Goal: Task Accomplishment & Management: Use online tool/utility

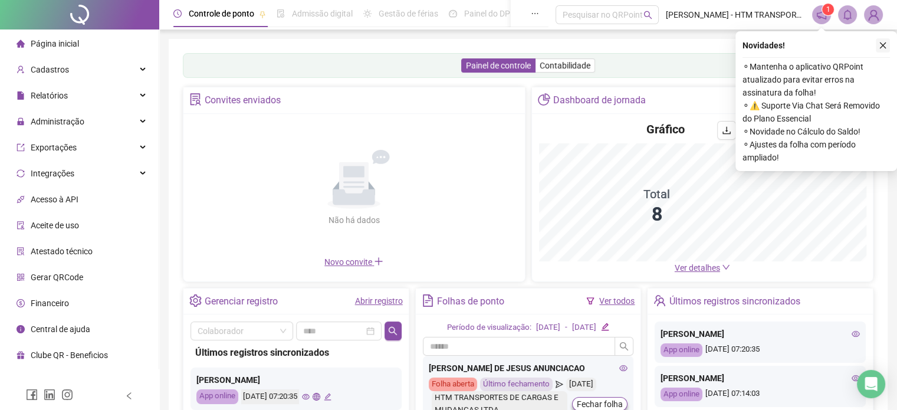
click at [883, 46] on icon "close" at bounding box center [883, 45] width 6 height 6
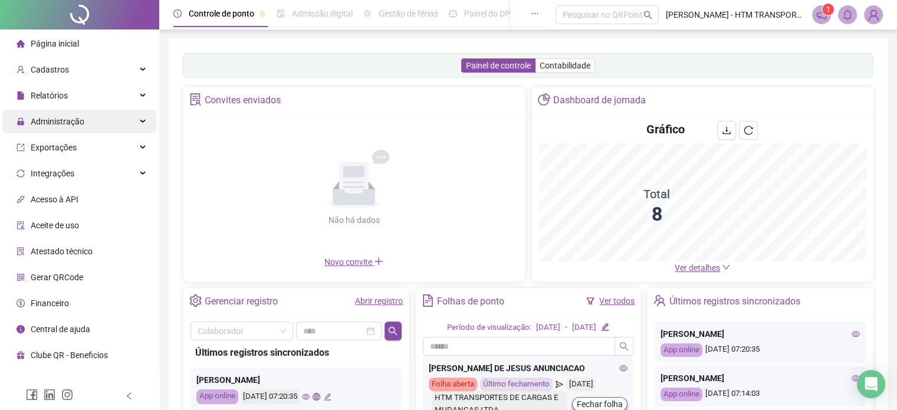
click at [52, 122] on span "Administração" at bounding box center [58, 121] width 54 height 9
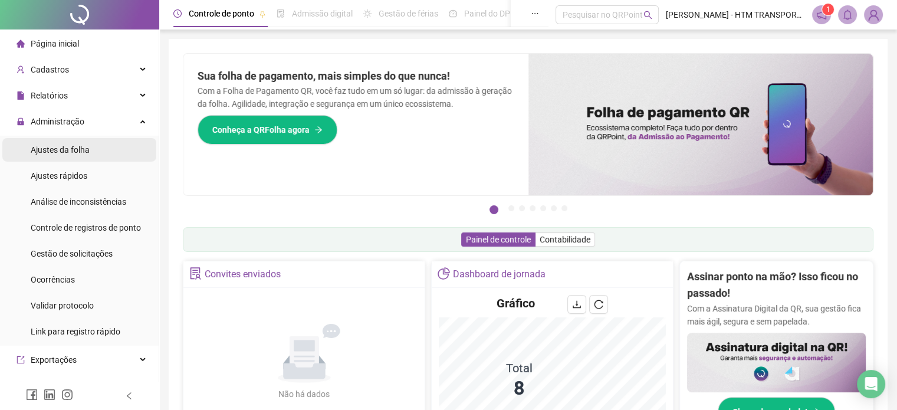
click at [48, 146] on span "Ajustes da folha" at bounding box center [60, 149] width 59 height 9
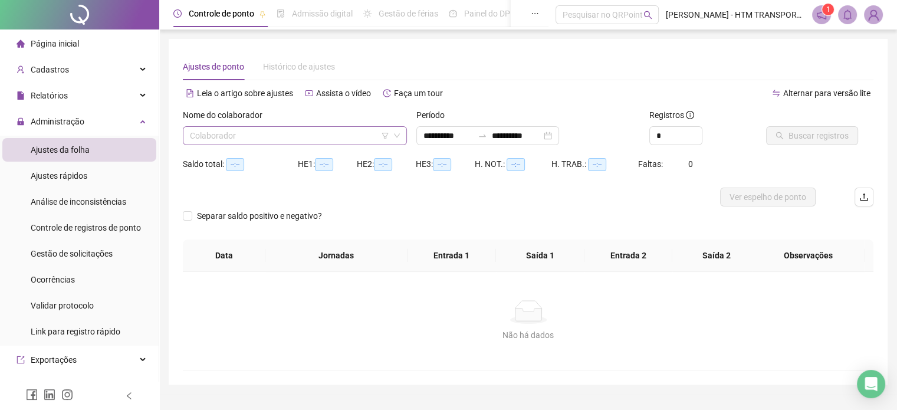
click at [398, 134] on icon "down" at bounding box center [396, 135] width 7 height 7
type input "**********"
click at [263, 145] on div "Colaborador" at bounding box center [295, 135] width 224 height 19
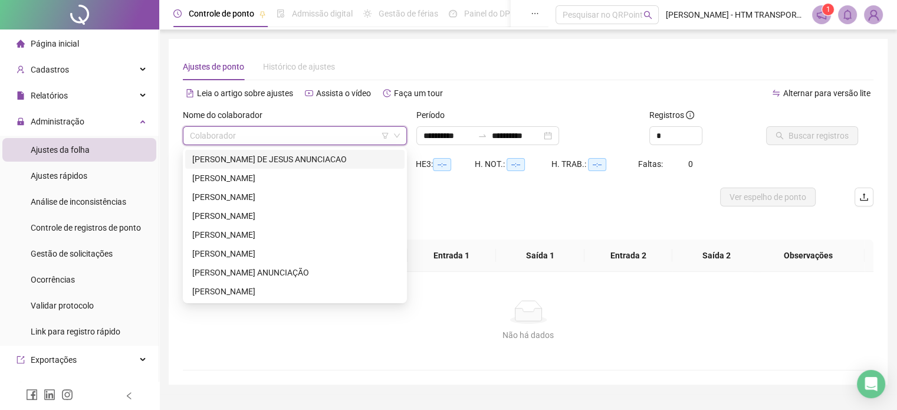
click at [251, 155] on div "[PERSON_NAME] DE JESUS ANUNCIACAO" at bounding box center [294, 159] width 205 height 13
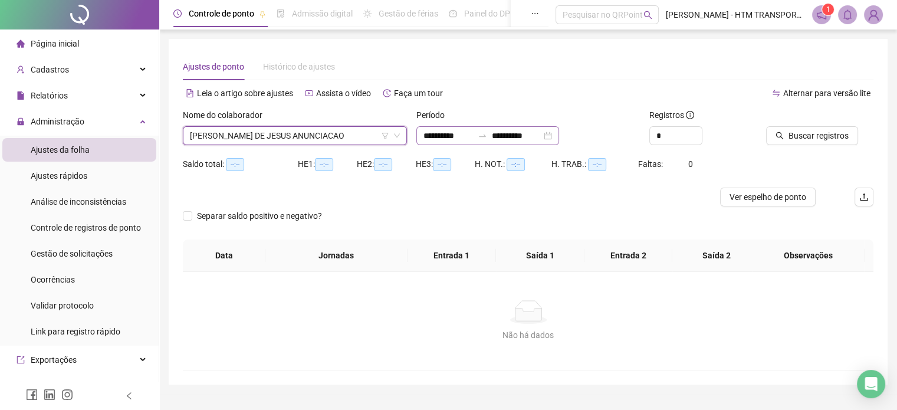
click at [559, 132] on div "**********" at bounding box center [487, 135] width 143 height 19
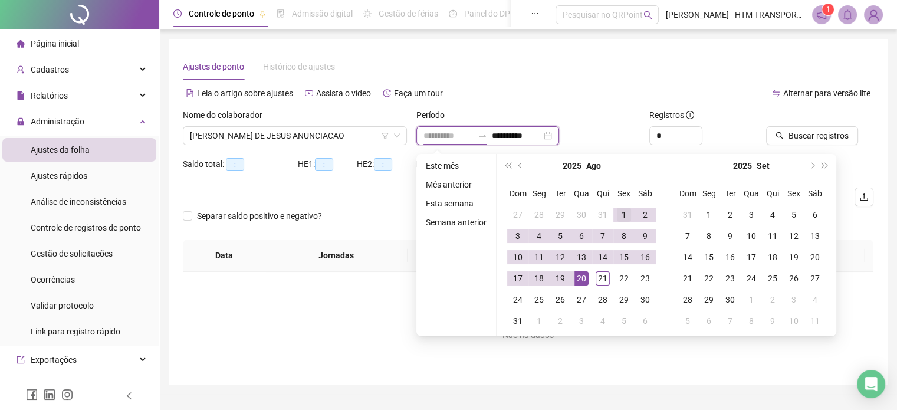
type input "**********"
click at [623, 212] on div "1" at bounding box center [624, 215] width 14 height 14
type input "**********"
click at [599, 275] on div "21" at bounding box center [603, 278] width 14 height 14
click at [599, 275] on div "Não há dados Não há dados" at bounding box center [528, 321] width 691 height 98
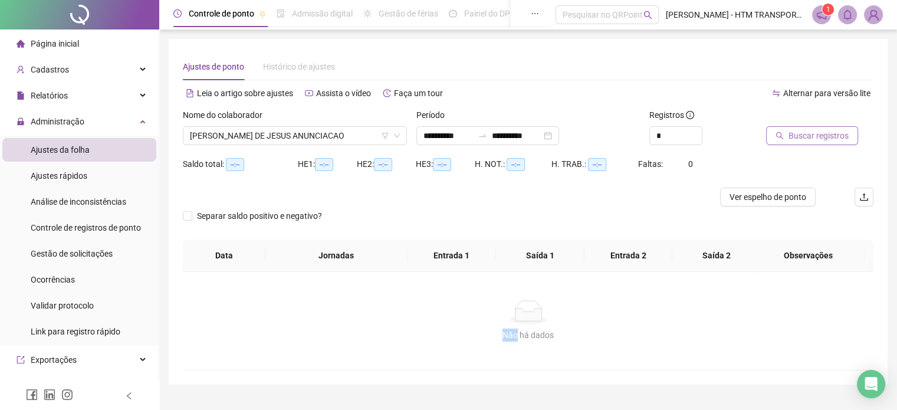
click at [804, 133] on span "Buscar registros" at bounding box center [819, 135] width 60 height 13
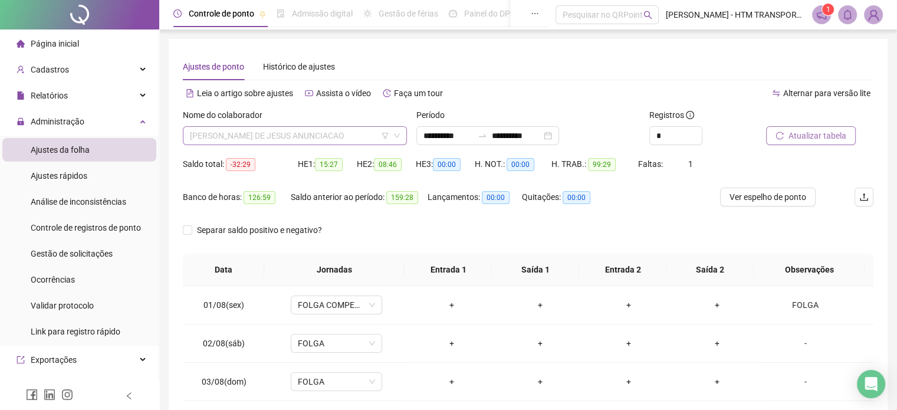
click at [366, 136] on span "[PERSON_NAME] DE JESUS ANUNCIACAO" at bounding box center [295, 136] width 210 height 18
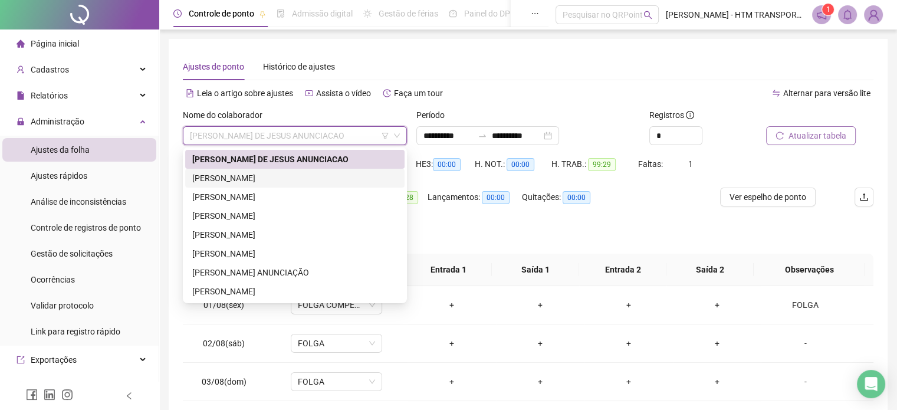
click at [228, 175] on div "[PERSON_NAME]" at bounding box center [294, 178] width 205 height 13
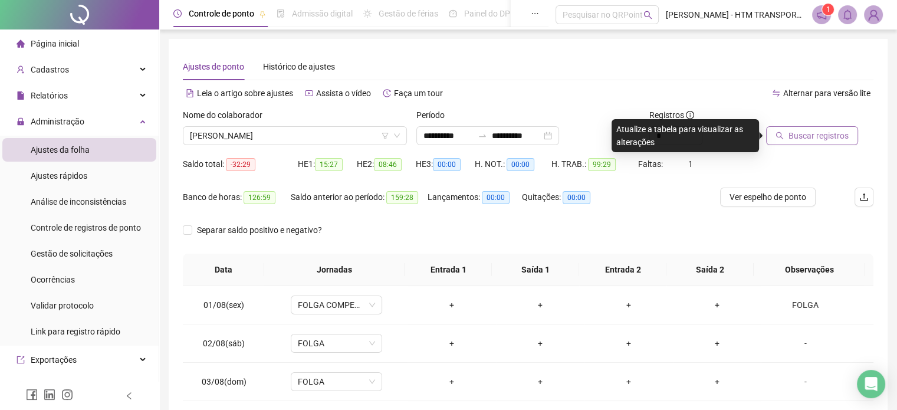
click at [824, 140] on span "Buscar registros" at bounding box center [819, 135] width 60 height 13
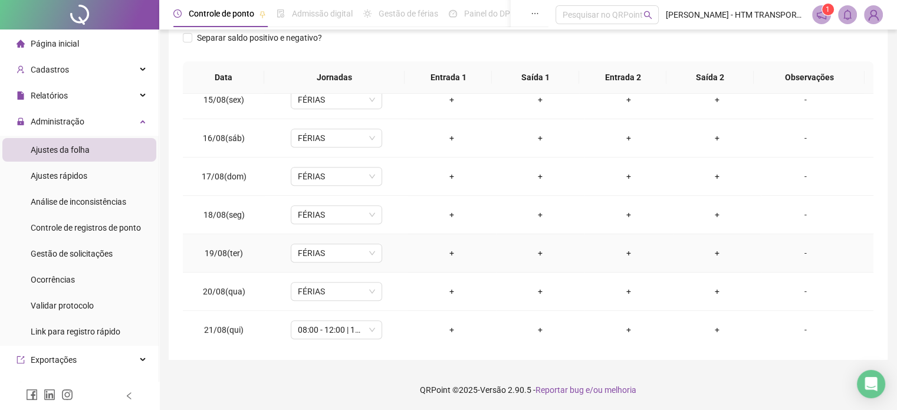
scroll to position [550, 0]
click at [368, 324] on span "08:00 - 12:00 | 13:00 - 18:00" at bounding box center [336, 329] width 77 height 18
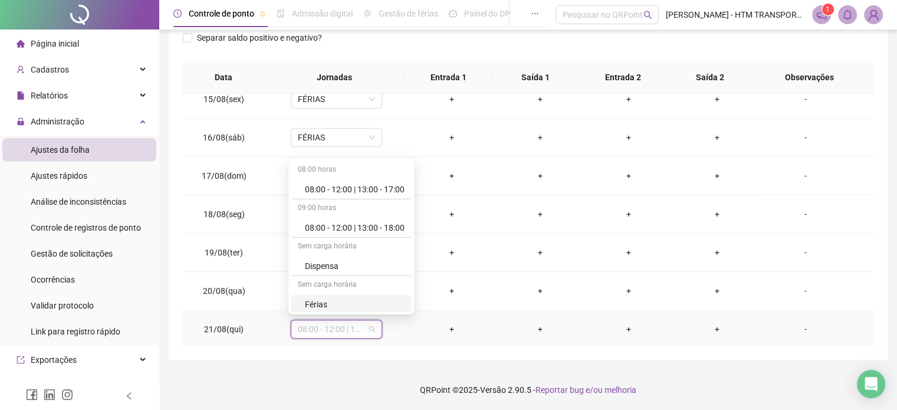
click at [354, 298] on div "Férias" at bounding box center [355, 304] width 100 height 13
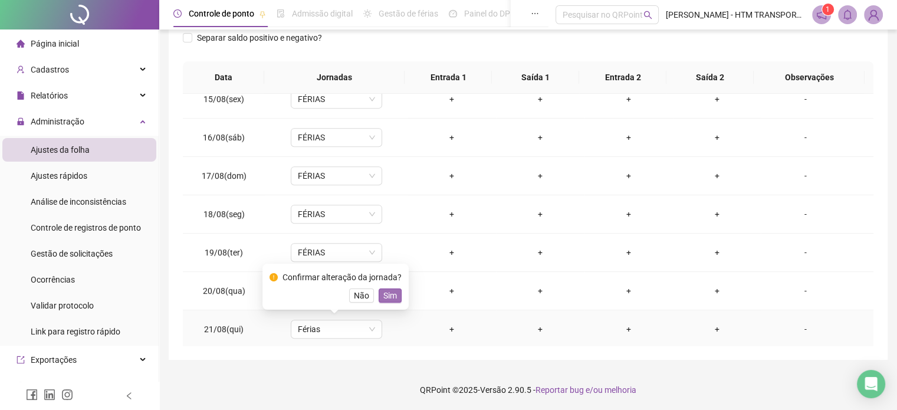
click at [390, 295] on span "Sim" at bounding box center [390, 295] width 14 height 13
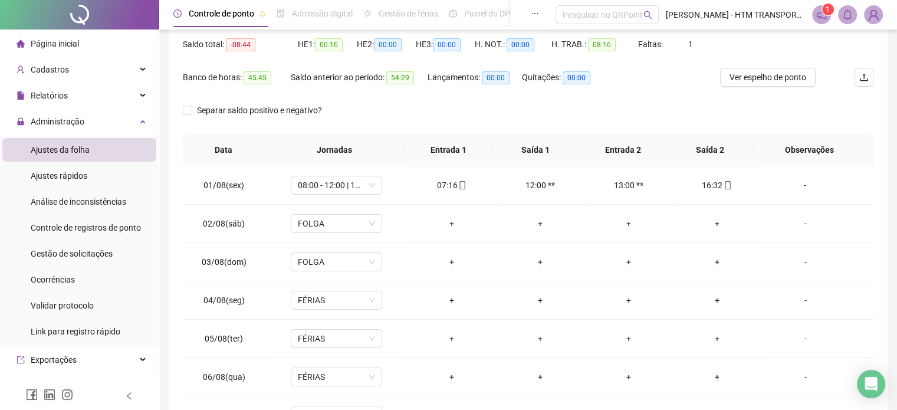
scroll to position [0, 0]
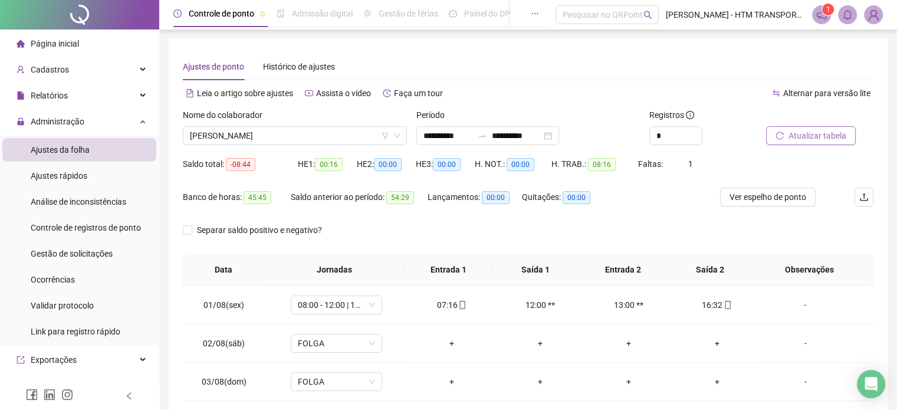
click at [810, 133] on span "Atualizar tabela" at bounding box center [818, 135] width 58 height 13
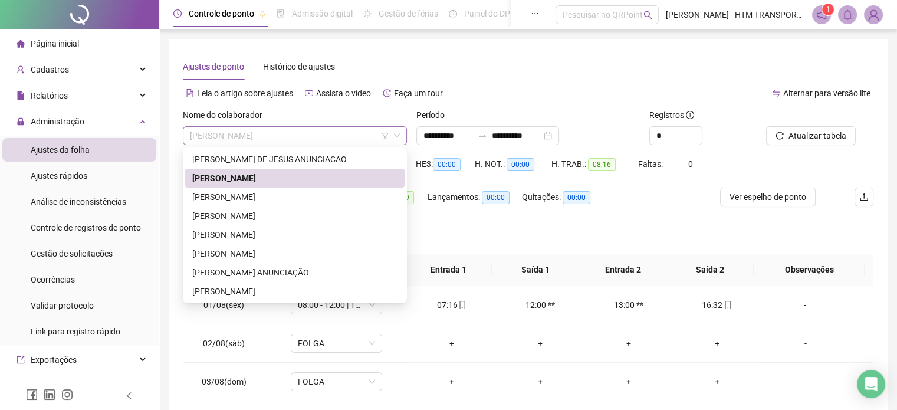
click at [326, 143] on span "[PERSON_NAME]" at bounding box center [295, 136] width 210 height 18
click at [254, 195] on div "[PERSON_NAME]" at bounding box center [294, 197] width 205 height 13
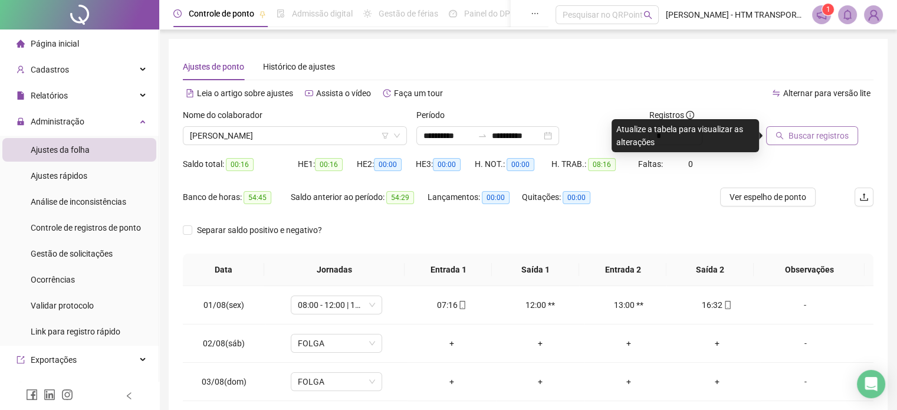
click at [796, 131] on span "Buscar registros" at bounding box center [819, 135] width 60 height 13
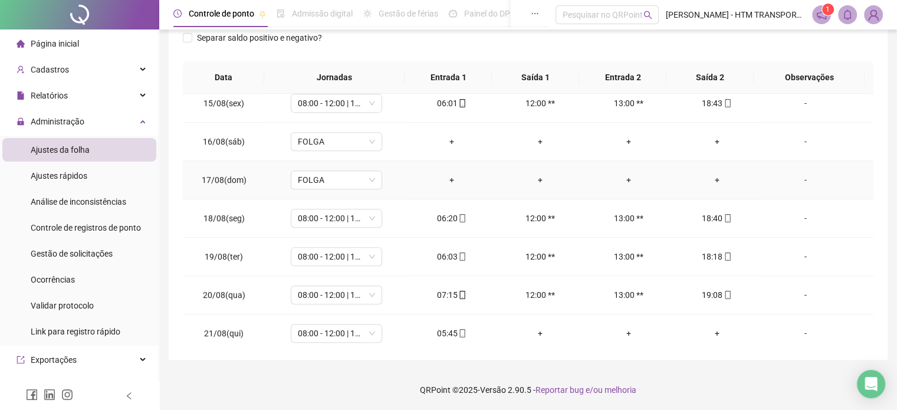
scroll to position [550, 0]
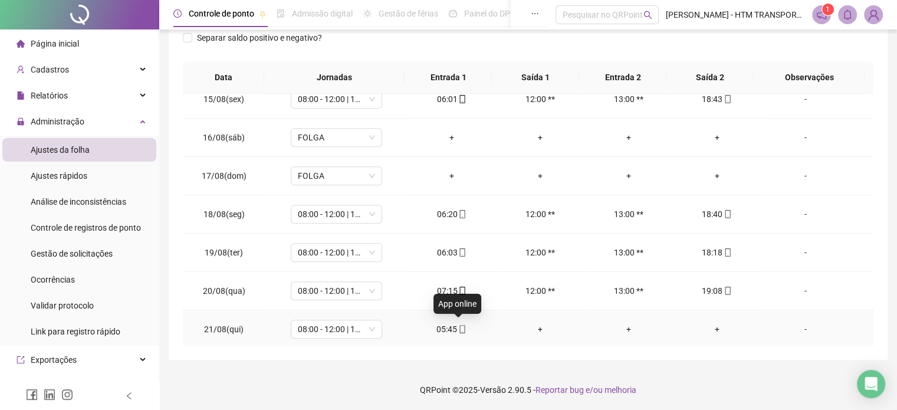
click at [460, 326] on icon "mobile" at bounding box center [462, 329] width 8 height 8
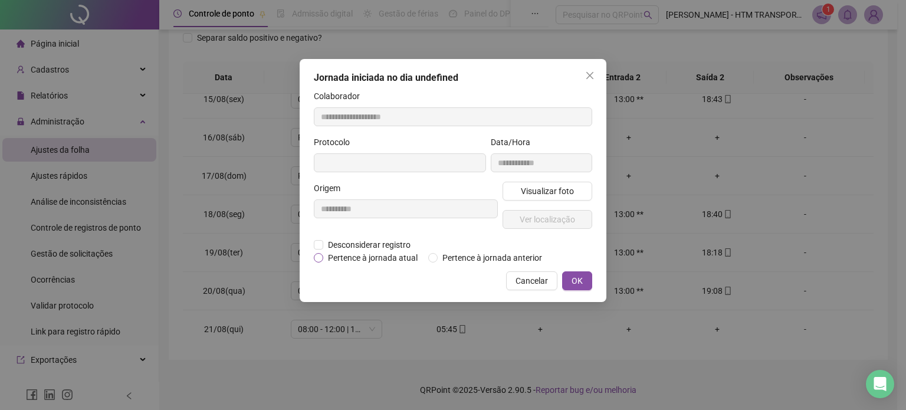
type input "**********"
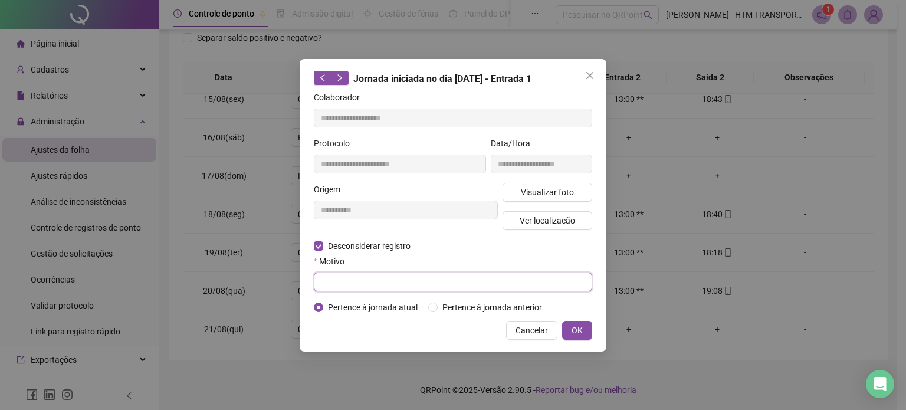
click at [375, 273] on input "text" at bounding box center [453, 281] width 278 height 19
type input "**********"
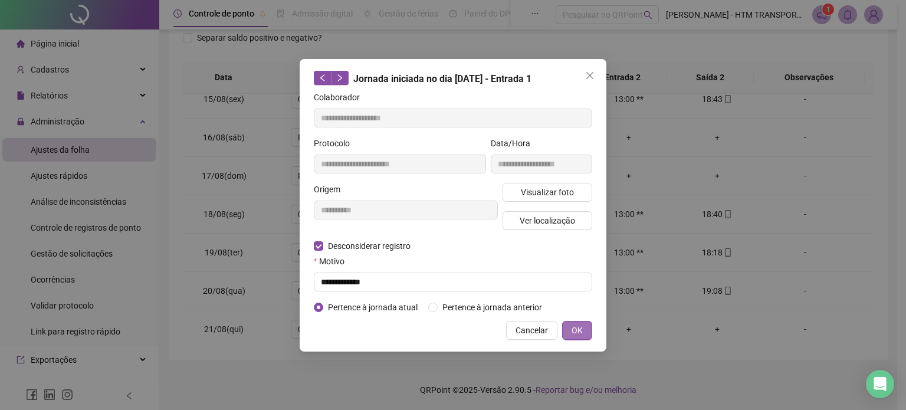
click at [585, 334] on button "OK" at bounding box center [577, 330] width 30 height 19
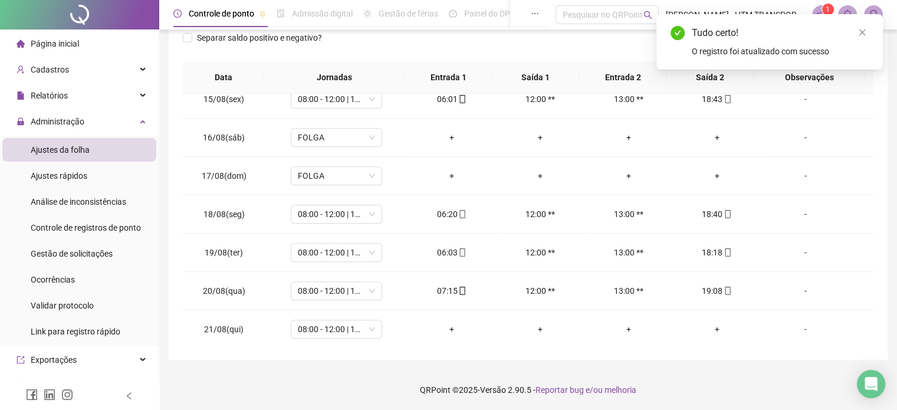
click at [821, 44] on div "Tudo certo! O registro foi atualizado com sucesso" at bounding box center [770, 42] width 198 height 32
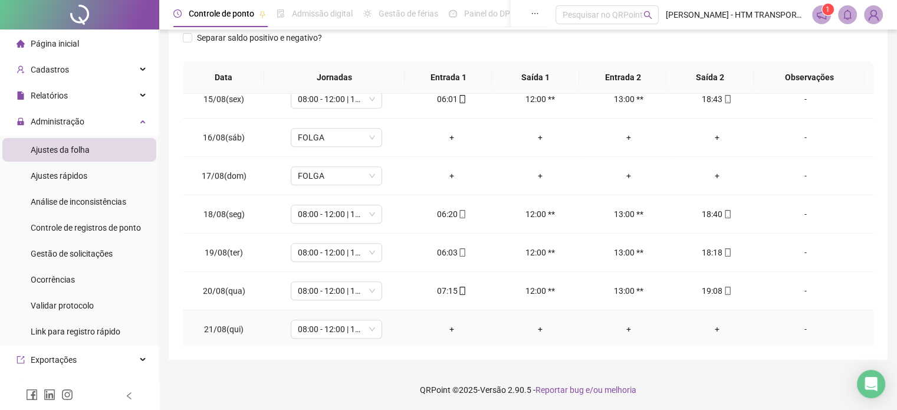
click at [449, 327] on div "+" at bounding box center [452, 329] width 70 height 13
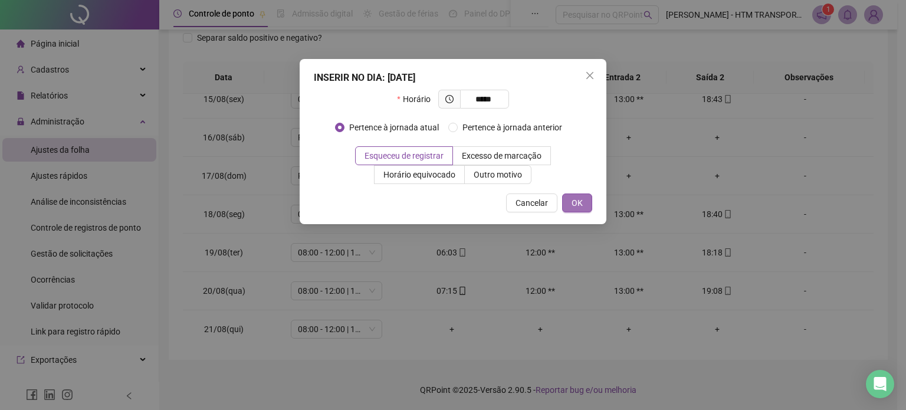
type input "*****"
click at [570, 204] on button "OK" at bounding box center [577, 202] width 30 height 19
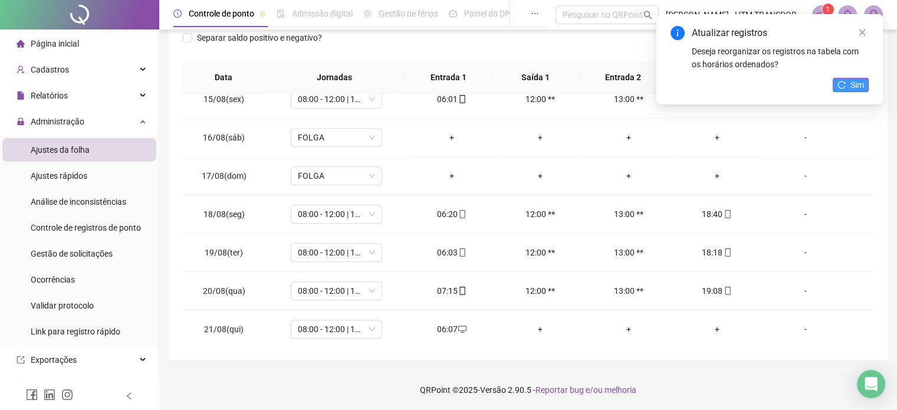
click at [854, 87] on span "Sim" at bounding box center [858, 84] width 14 height 13
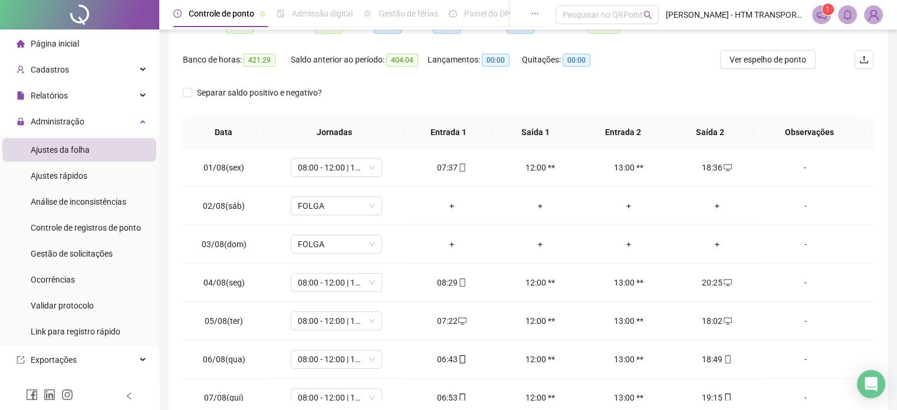
scroll to position [0, 0]
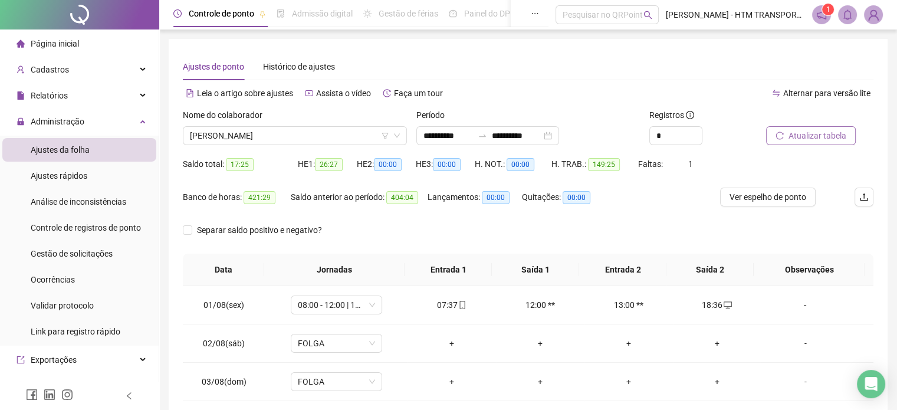
click at [803, 129] on span "Atualizar tabela" at bounding box center [818, 135] width 58 height 13
click at [346, 136] on span "[PERSON_NAME]" at bounding box center [295, 136] width 210 height 18
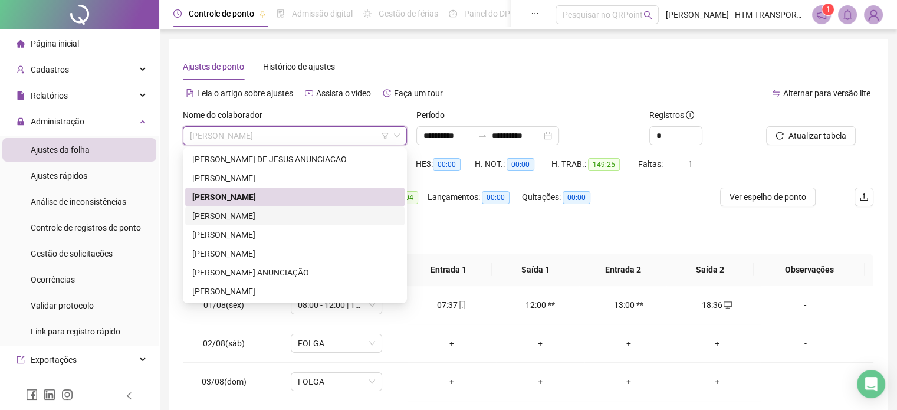
click at [226, 212] on div "[PERSON_NAME]" at bounding box center [294, 215] width 205 height 13
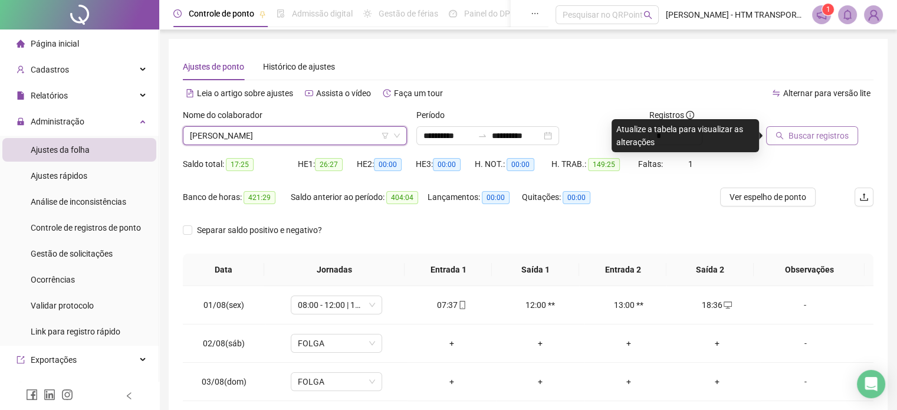
click at [821, 139] on span "Buscar registros" at bounding box center [819, 135] width 60 height 13
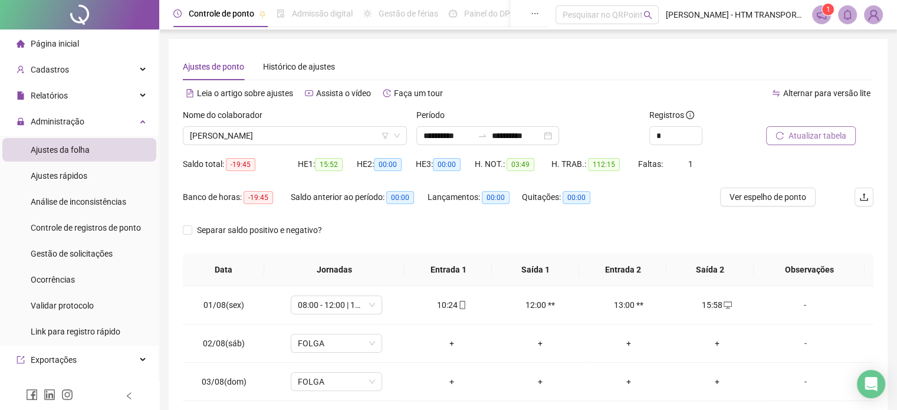
click at [824, 137] on span "Atualizar tabela" at bounding box center [818, 135] width 58 height 13
click at [819, 131] on span "Atualizar tabela" at bounding box center [818, 135] width 58 height 13
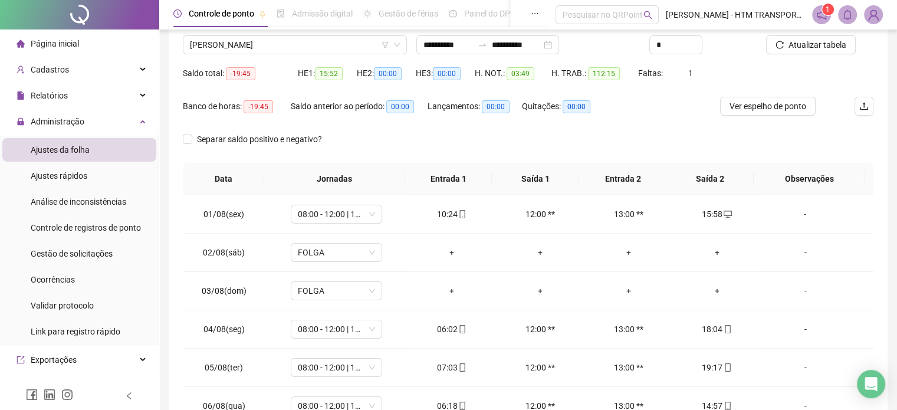
scroll to position [74, 0]
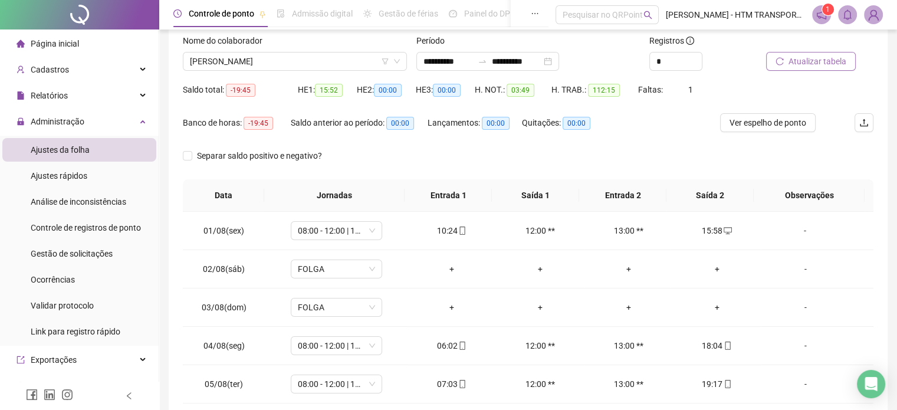
click at [809, 63] on span "Atualizar tabela" at bounding box center [818, 61] width 58 height 13
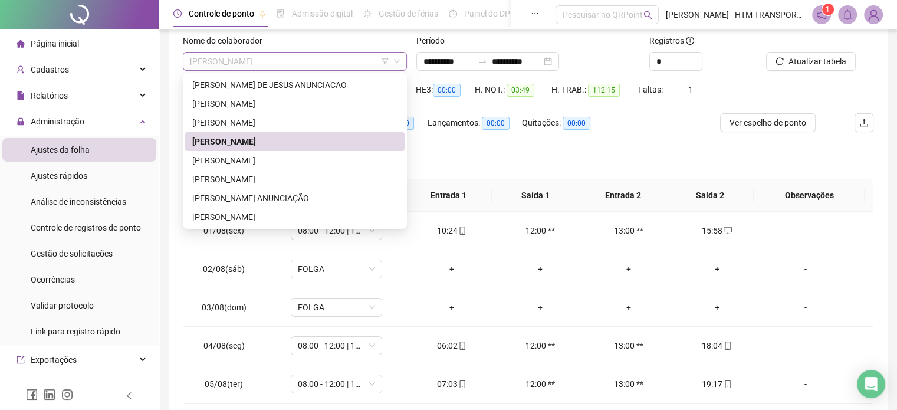
click at [337, 67] on span "[PERSON_NAME]" at bounding box center [295, 61] width 210 height 18
click at [191, 162] on div "[PERSON_NAME]" at bounding box center [294, 160] width 219 height 19
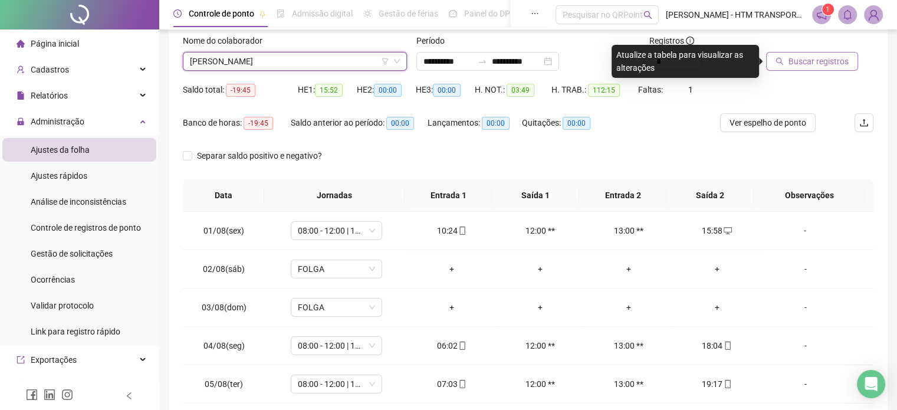
click at [796, 59] on span "Buscar registros" at bounding box center [819, 61] width 60 height 13
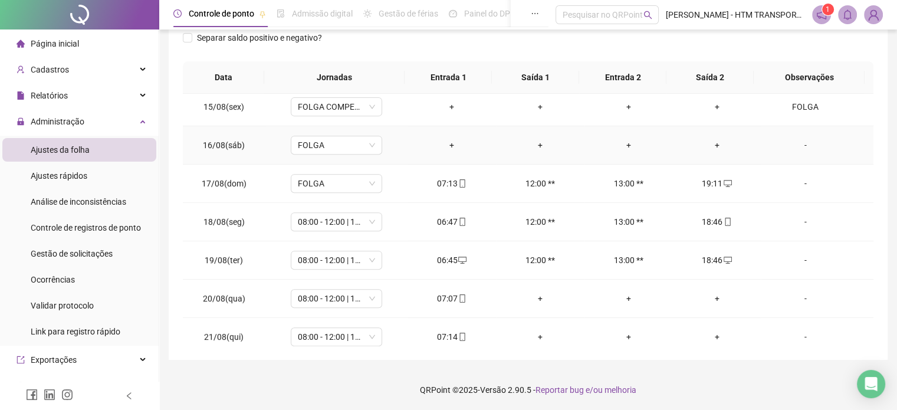
scroll to position [550, 0]
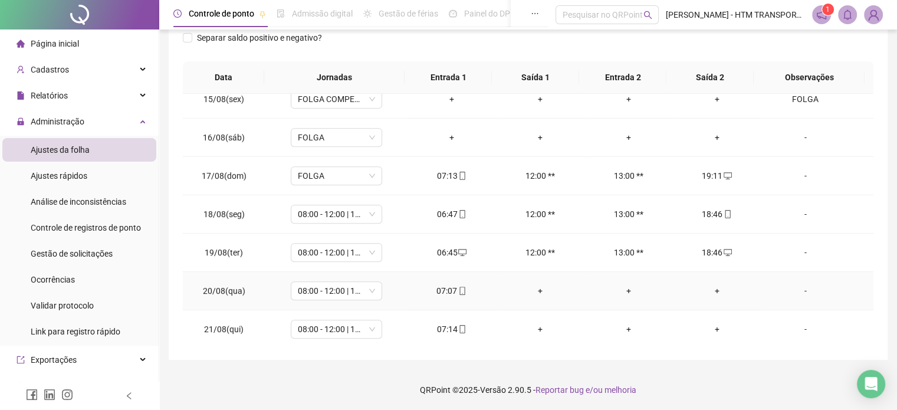
click at [715, 285] on div "+" at bounding box center [717, 290] width 70 height 13
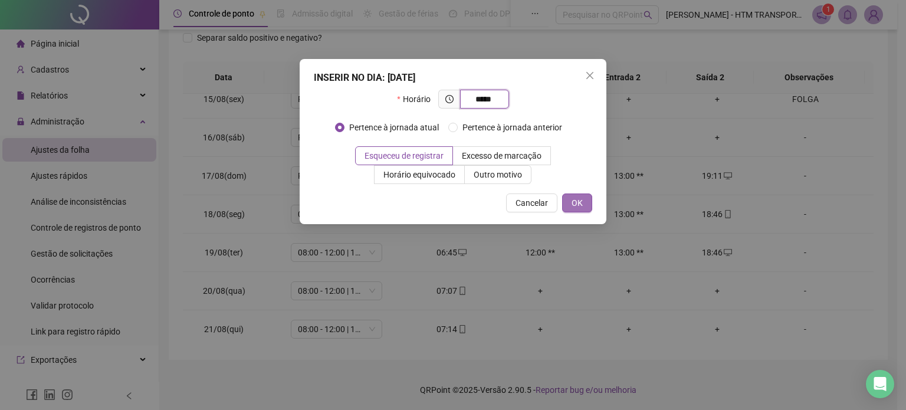
type input "*****"
click at [570, 198] on button "OK" at bounding box center [577, 202] width 30 height 19
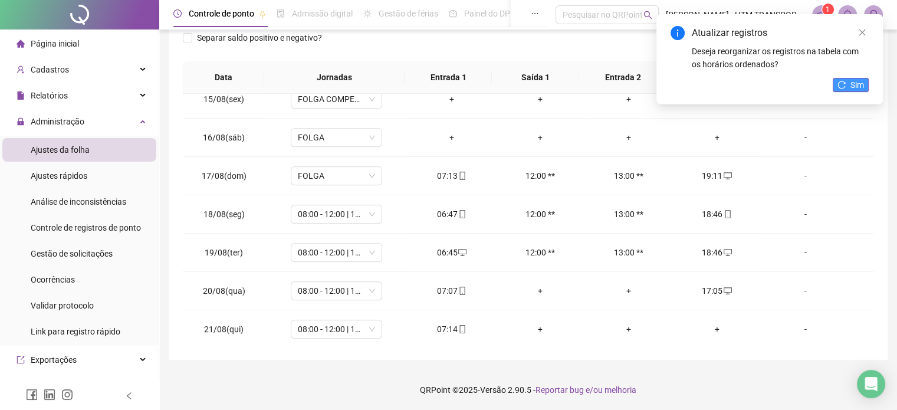
click at [845, 78] on button "Sim" at bounding box center [851, 85] width 36 height 14
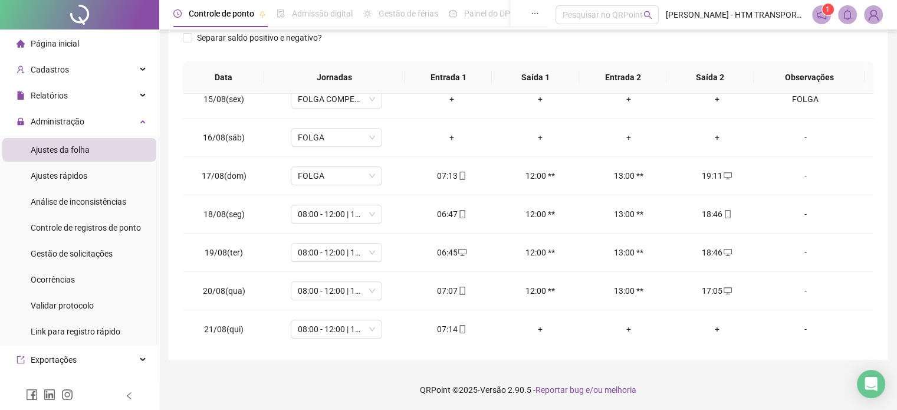
click at [75, 145] on span "Ajustes da folha" at bounding box center [60, 149] width 59 height 9
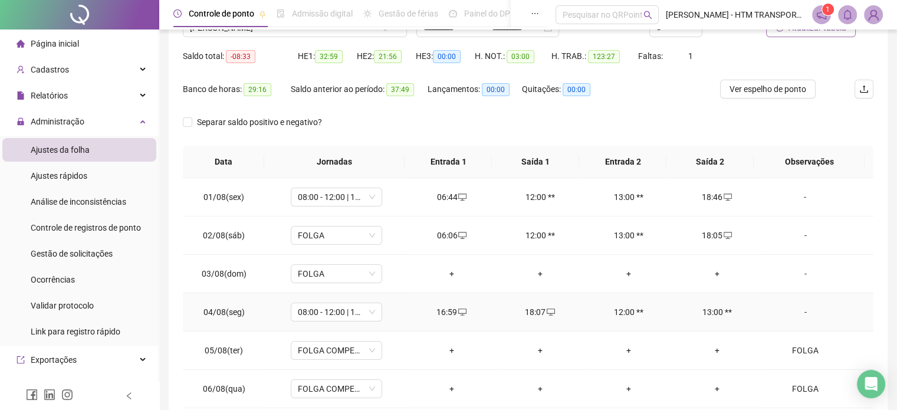
scroll to position [0, 0]
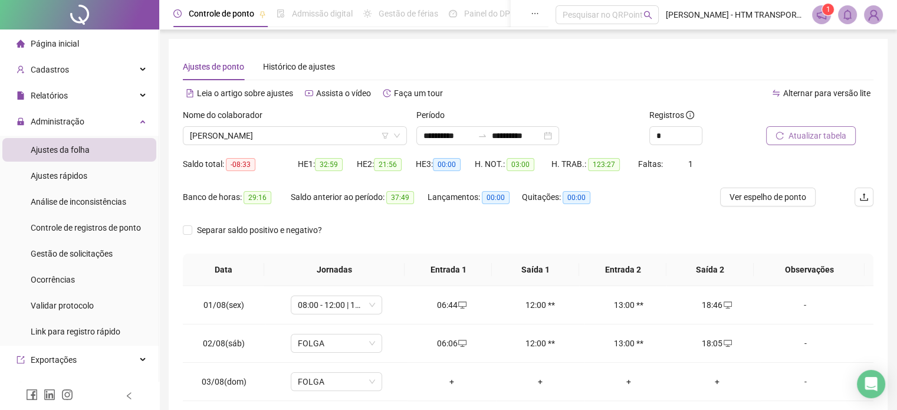
click at [824, 137] on span "Atualizar tabela" at bounding box center [818, 135] width 58 height 13
click at [344, 134] on span "[PERSON_NAME]" at bounding box center [295, 136] width 210 height 18
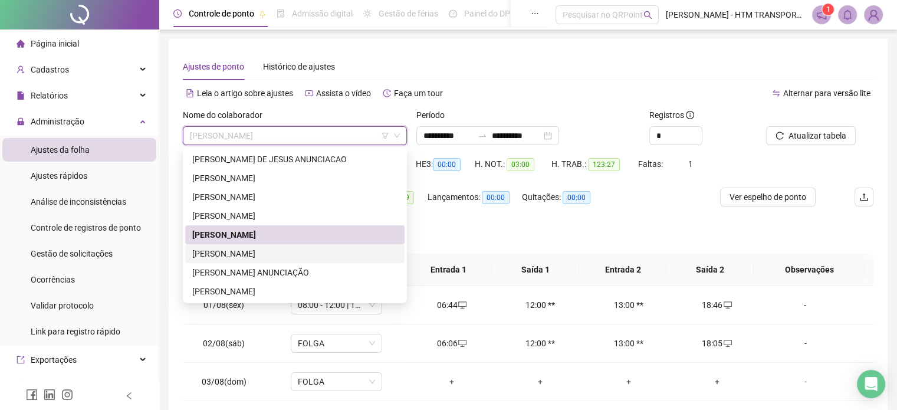
click at [251, 254] on div "[PERSON_NAME]" at bounding box center [294, 253] width 205 height 13
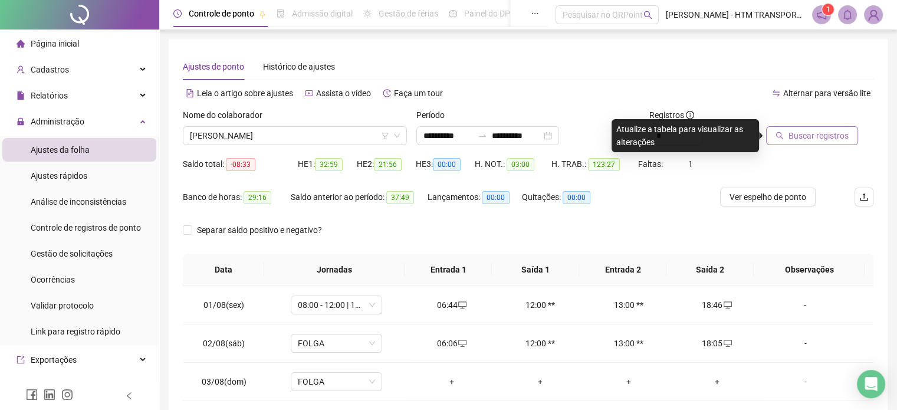
click at [813, 127] on button "Buscar registros" at bounding box center [812, 135] width 92 height 19
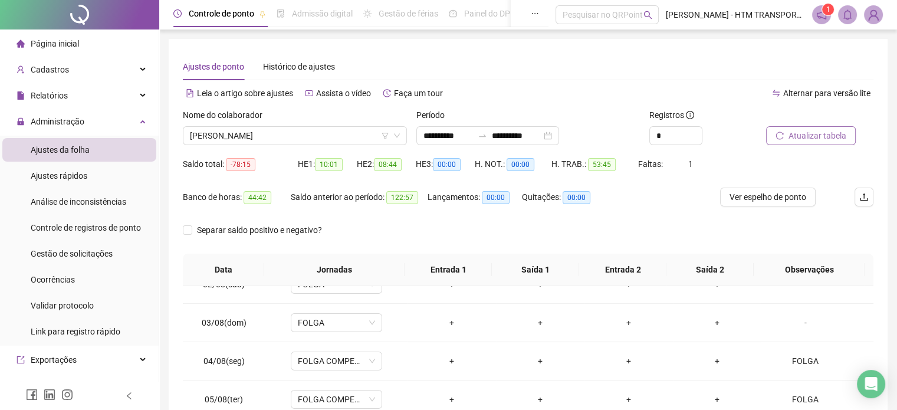
click at [800, 132] on span "Atualizar tabela" at bounding box center [818, 135] width 58 height 13
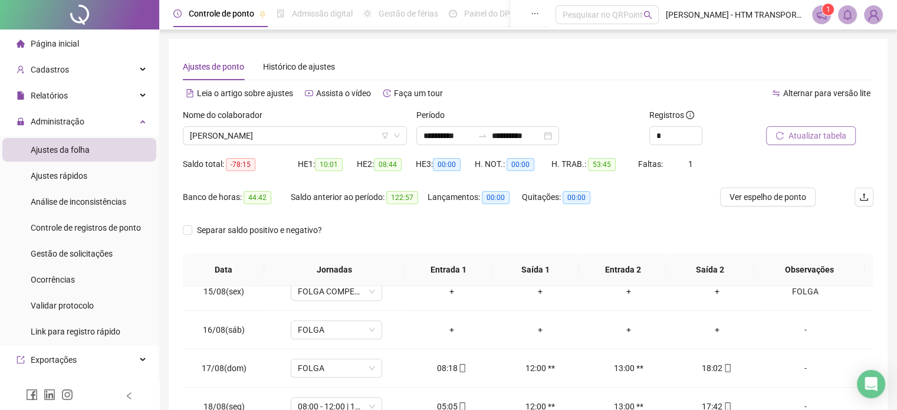
click at [806, 130] on span "Atualizar tabela" at bounding box center [818, 135] width 58 height 13
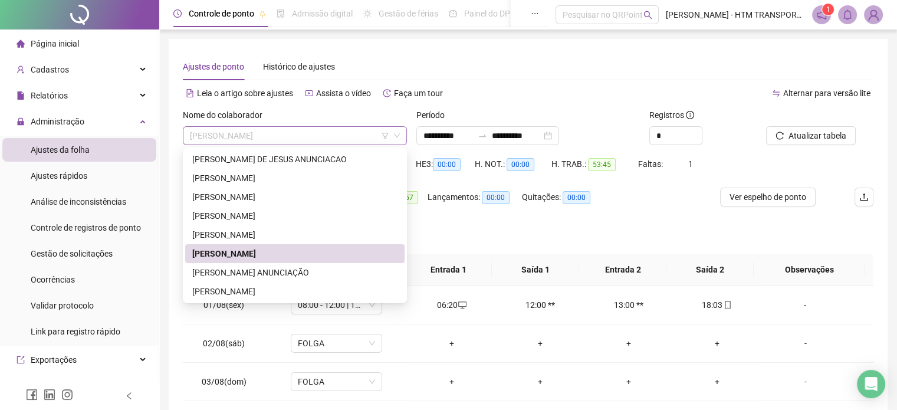
click at [373, 139] on span "[PERSON_NAME]" at bounding box center [295, 136] width 210 height 18
click at [231, 275] on div "[PERSON_NAME] ANUNCIAÇÃO" at bounding box center [294, 272] width 205 height 13
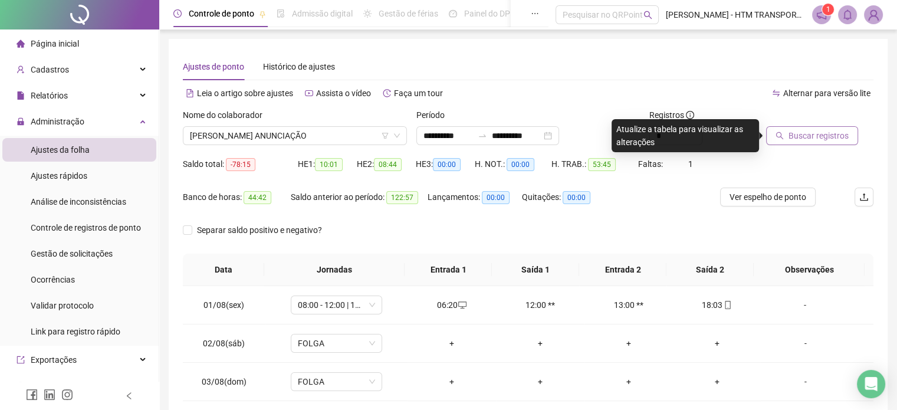
click at [815, 132] on span "Buscar registros" at bounding box center [819, 135] width 60 height 13
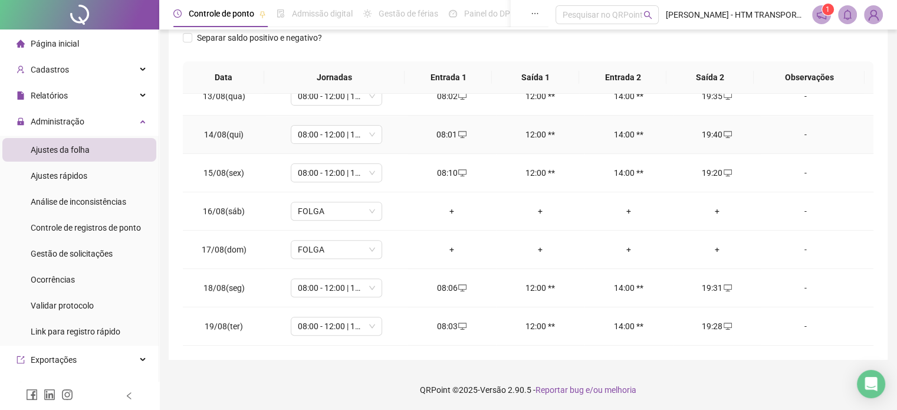
scroll to position [550, 0]
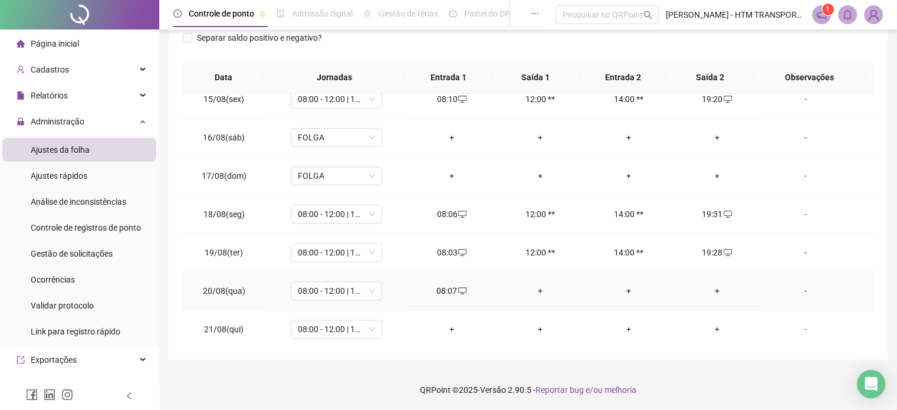
click at [709, 285] on div "+" at bounding box center [717, 290] width 70 height 13
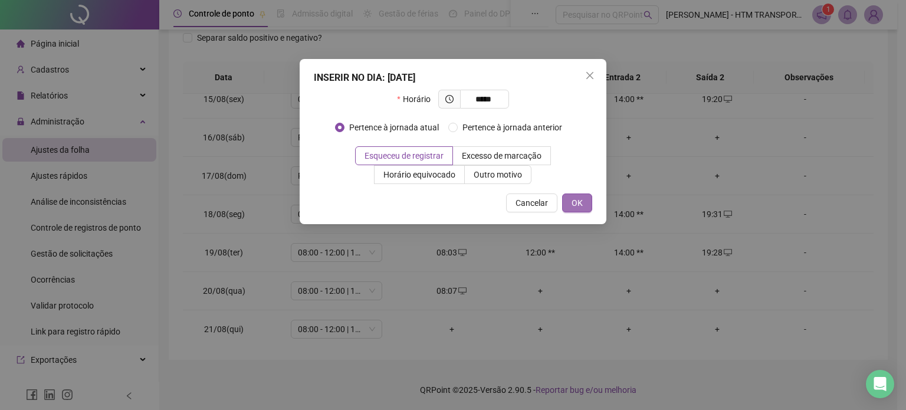
type input "*****"
click at [583, 202] on span "OK" at bounding box center [577, 202] width 11 height 13
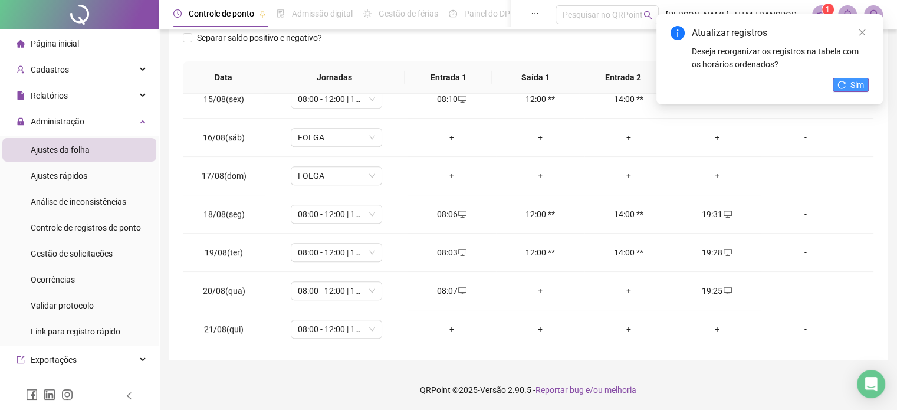
click at [859, 82] on span "Sim" at bounding box center [858, 84] width 14 height 13
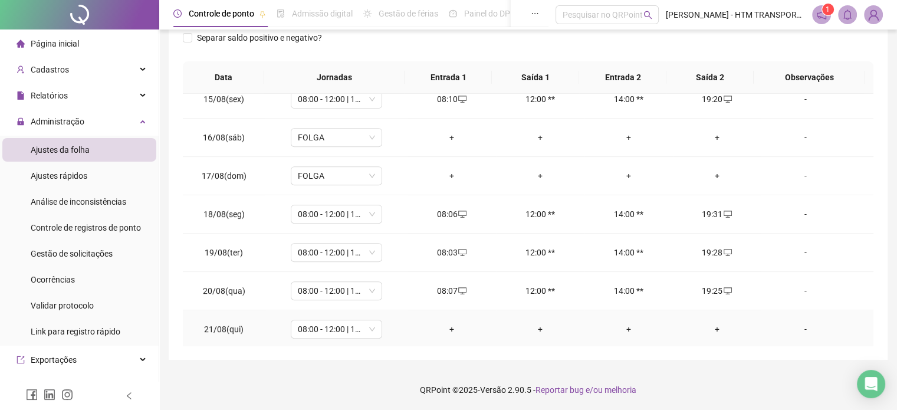
click at [452, 323] on div "+" at bounding box center [452, 329] width 70 height 13
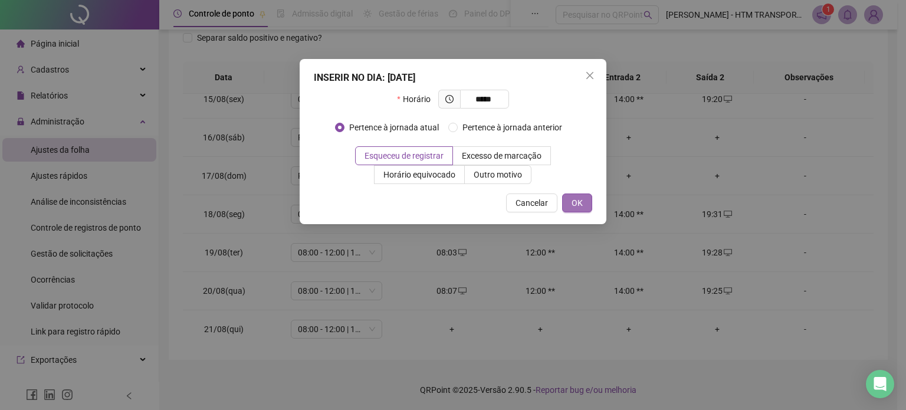
type input "*****"
click at [578, 207] on span "OK" at bounding box center [577, 202] width 11 height 13
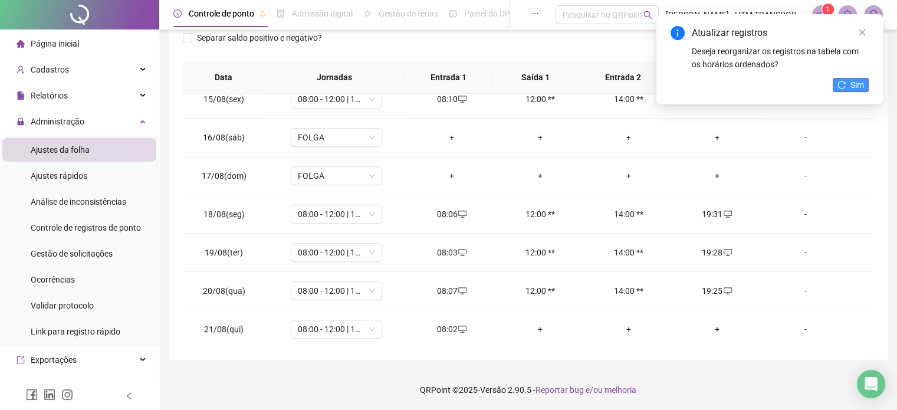
click at [855, 91] on button "Sim" at bounding box center [851, 85] width 36 height 14
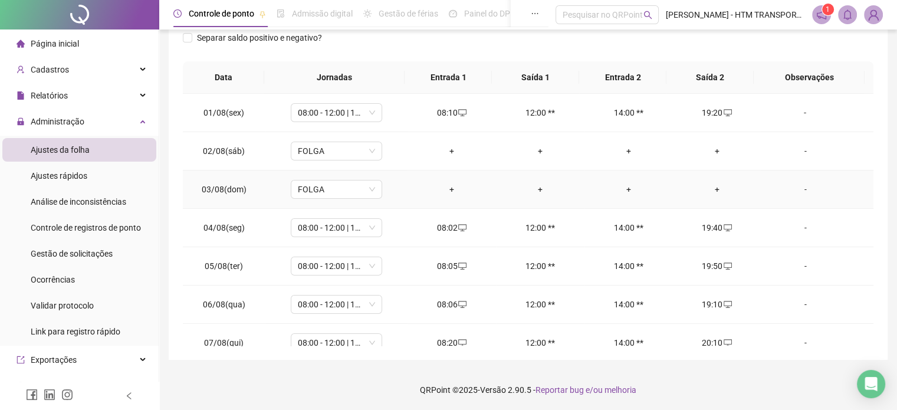
scroll to position [0, 0]
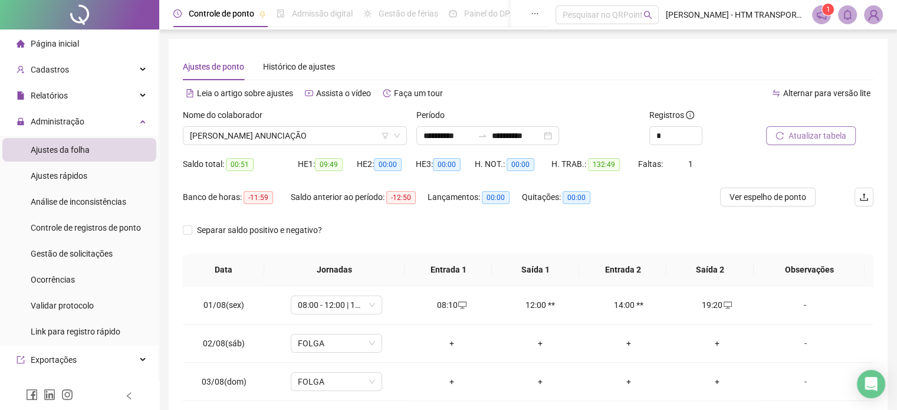
click at [806, 129] on span "Atualizar tabela" at bounding box center [818, 135] width 58 height 13
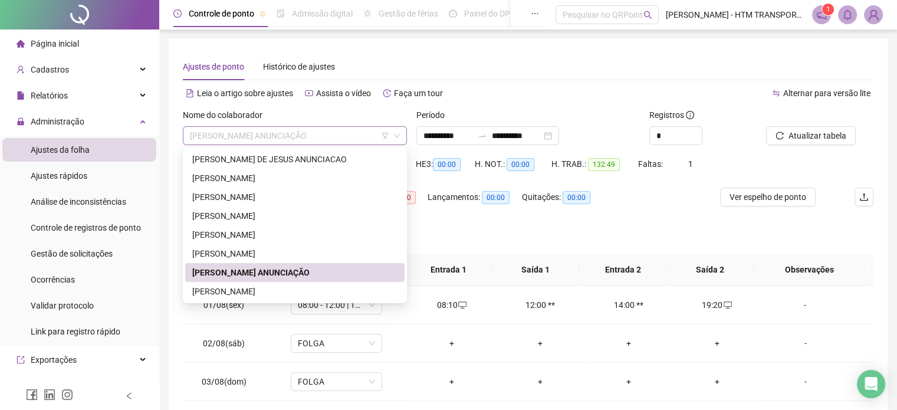
click at [356, 137] on span "[PERSON_NAME] ANUNCIAÇÃO" at bounding box center [295, 136] width 210 height 18
click at [265, 286] on div "[PERSON_NAME]" at bounding box center [294, 291] width 205 height 13
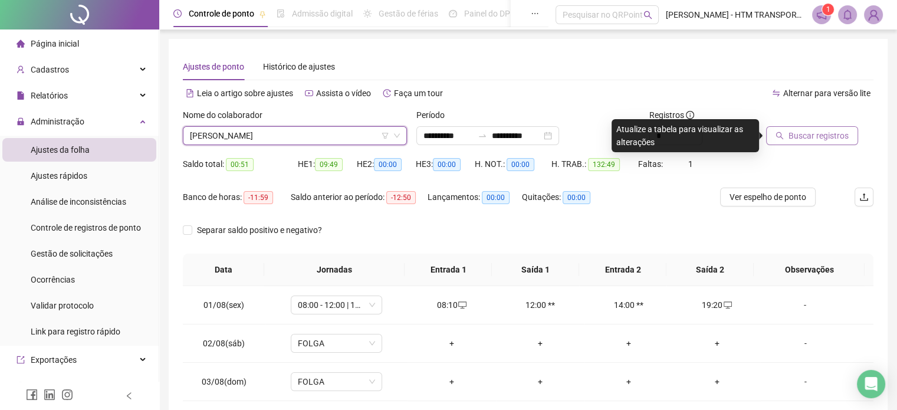
click at [819, 134] on span "Buscar registros" at bounding box center [819, 135] width 60 height 13
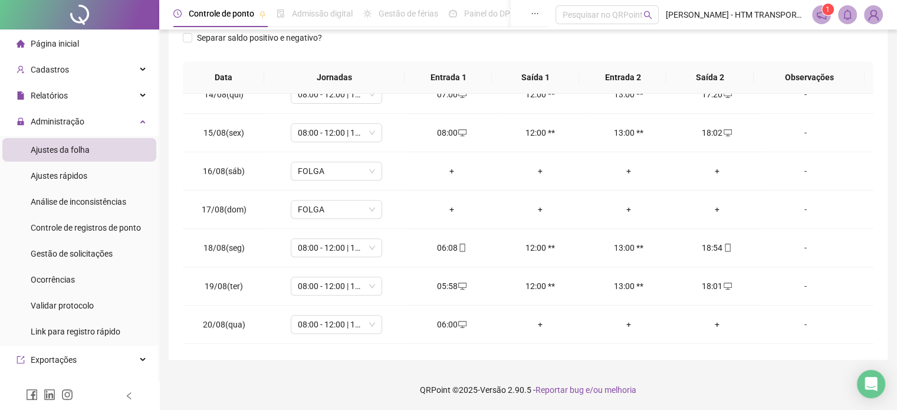
scroll to position [550, 0]
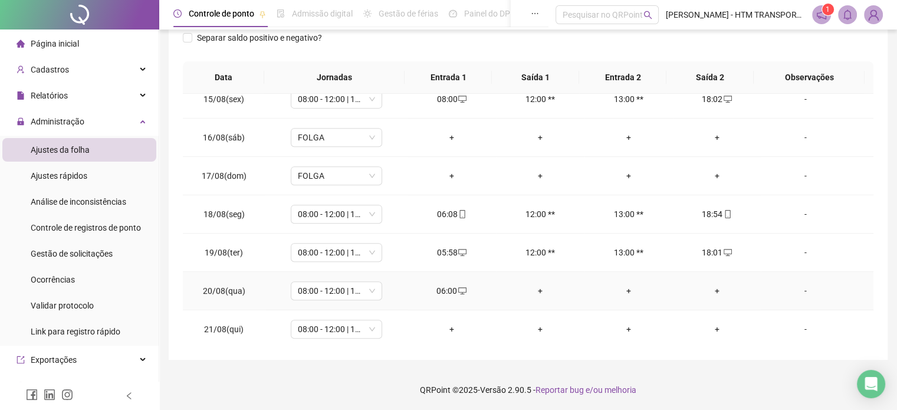
click at [712, 288] on div "+" at bounding box center [717, 290] width 70 height 13
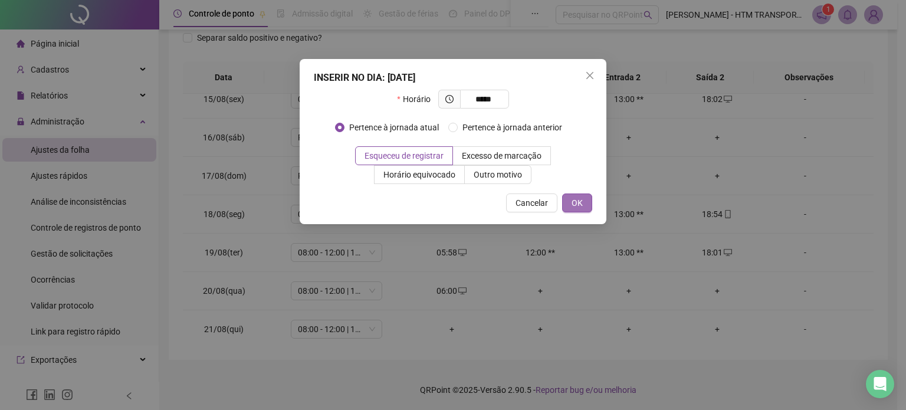
type input "*****"
click at [582, 200] on span "OK" at bounding box center [577, 202] width 11 height 13
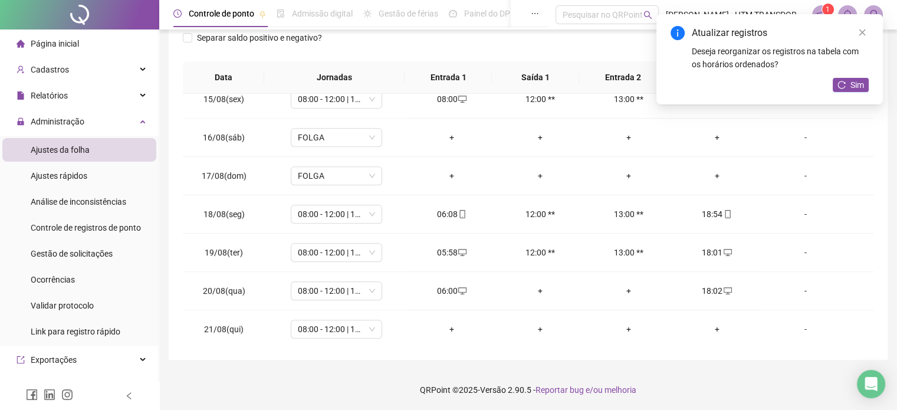
click at [854, 76] on div "Atualizar registros Deseja reorganizar os registros na tabela com os horários o…" at bounding box center [769, 59] width 226 height 90
click at [855, 82] on span "Sim" at bounding box center [858, 84] width 14 height 13
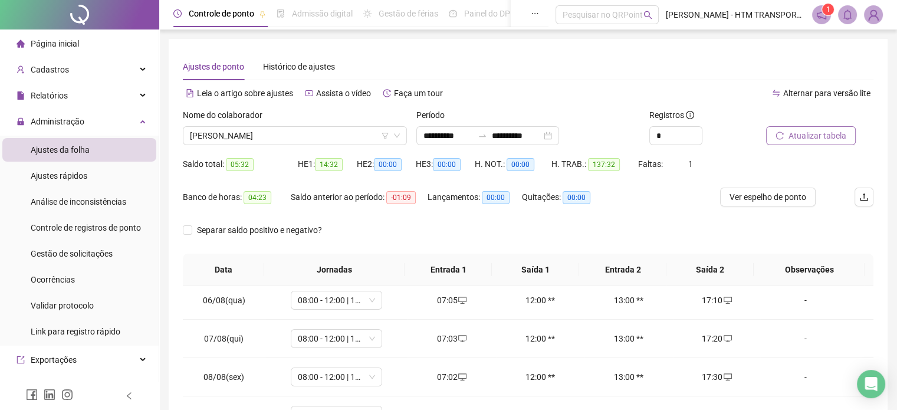
scroll to position [0, 0]
click at [817, 131] on button "Atualizar tabela" at bounding box center [811, 135] width 90 height 19
click at [821, 137] on span "Atualizar tabela" at bounding box center [818, 135] width 58 height 13
click at [834, 142] on span "Atualizar tabela" at bounding box center [818, 135] width 58 height 13
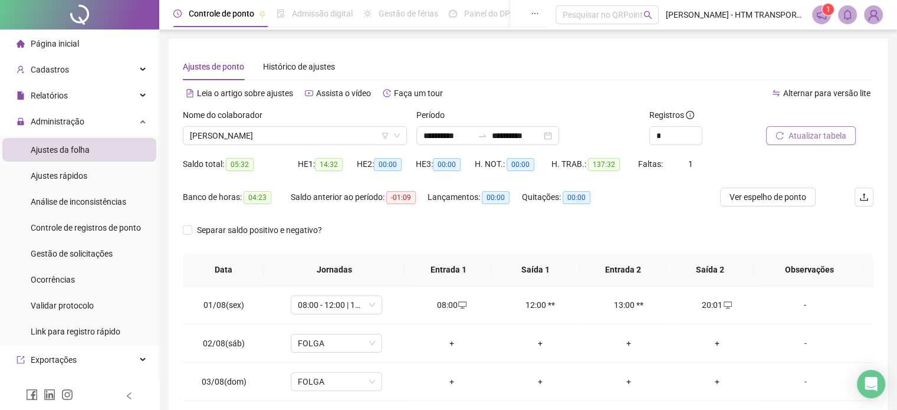
click at [815, 139] on span "Atualizar tabela" at bounding box center [818, 135] width 58 height 13
click at [812, 137] on span "Atualizar tabela" at bounding box center [818, 135] width 58 height 13
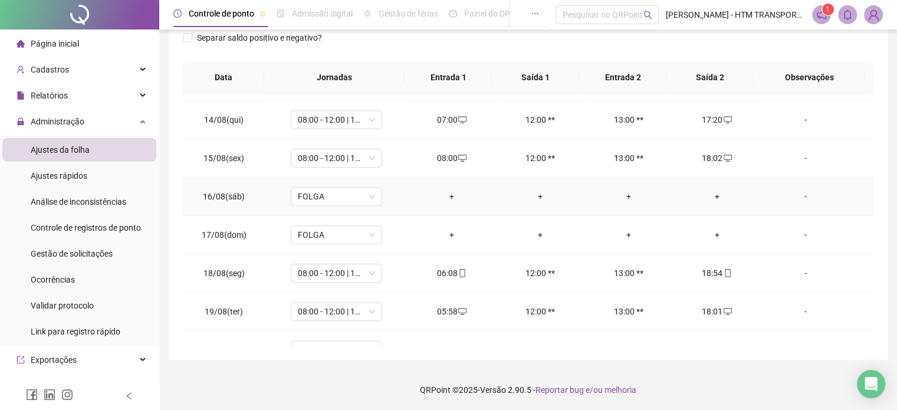
scroll to position [550, 0]
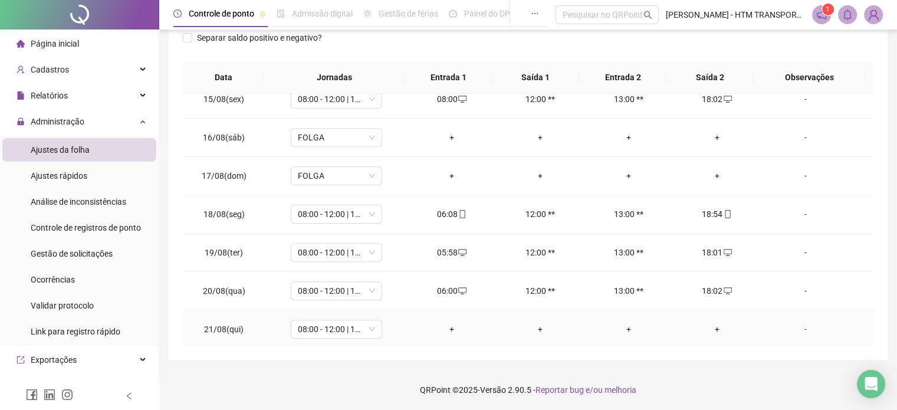
click at [446, 323] on div "+" at bounding box center [452, 329] width 70 height 13
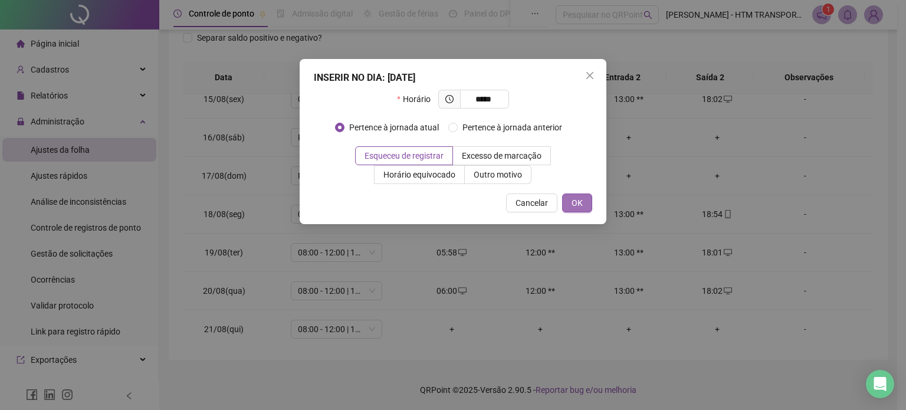
type input "*****"
click at [576, 198] on span "OK" at bounding box center [577, 202] width 11 height 13
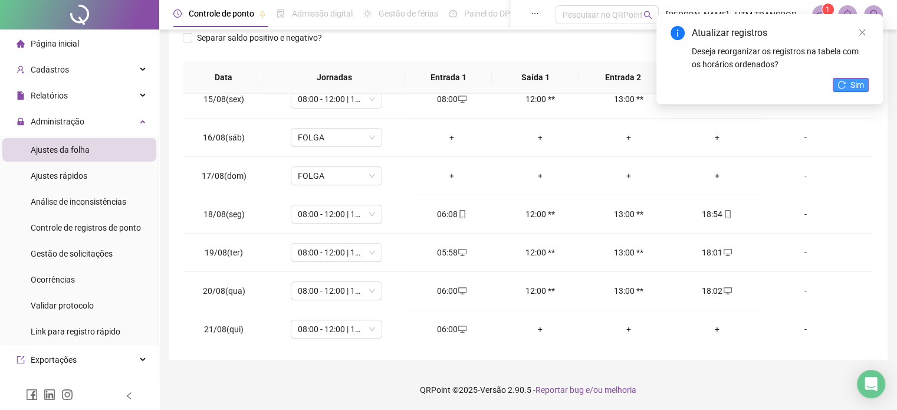
click at [849, 86] on button "Sim" at bounding box center [851, 85] width 36 height 14
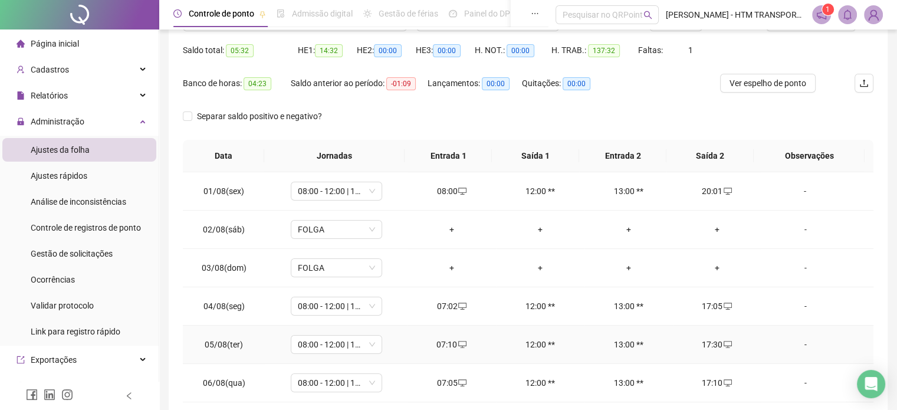
scroll to position [0, 0]
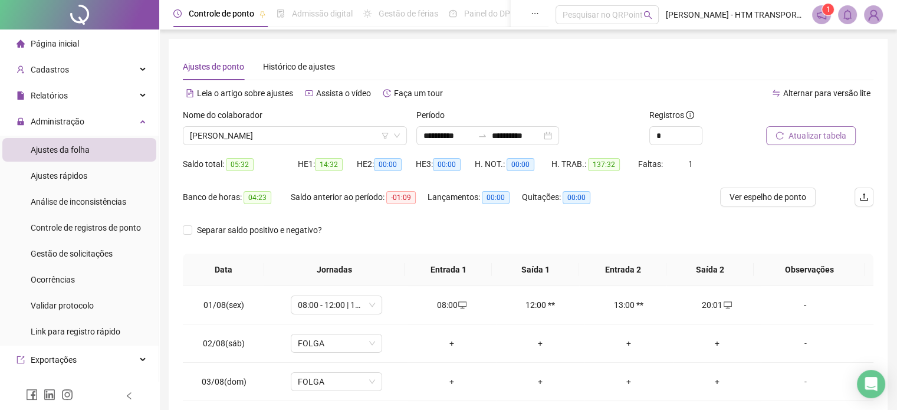
click at [800, 134] on span "Atualizar tabela" at bounding box center [818, 135] width 58 height 13
click at [828, 137] on span "Atualizar tabela" at bounding box center [818, 135] width 58 height 13
click at [808, 132] on span "Atualizar tabela" at bounding box center [818, 135] width 58 height 13
